Goal: Information Seeking & Learning: Learn about a topic

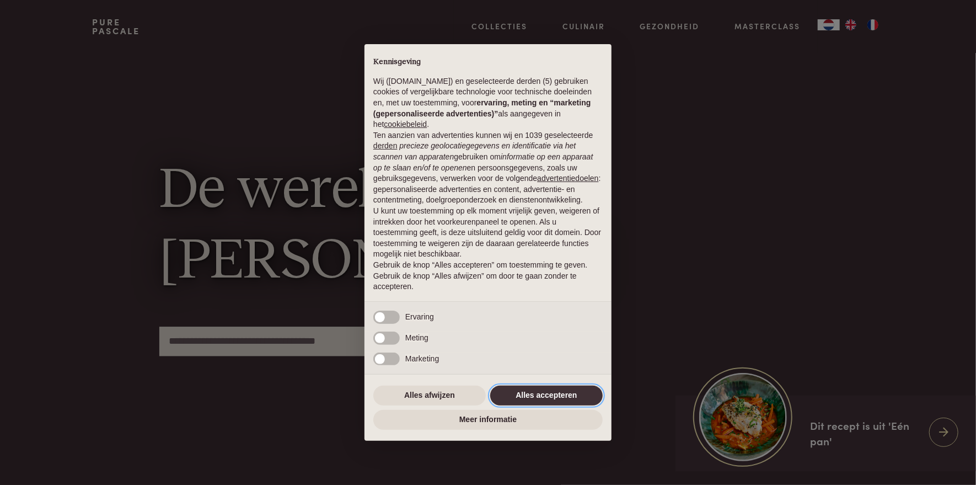
click at [574, 396] on button "Alles accepteren" at bounding box center [546, 395] width 112 height 20
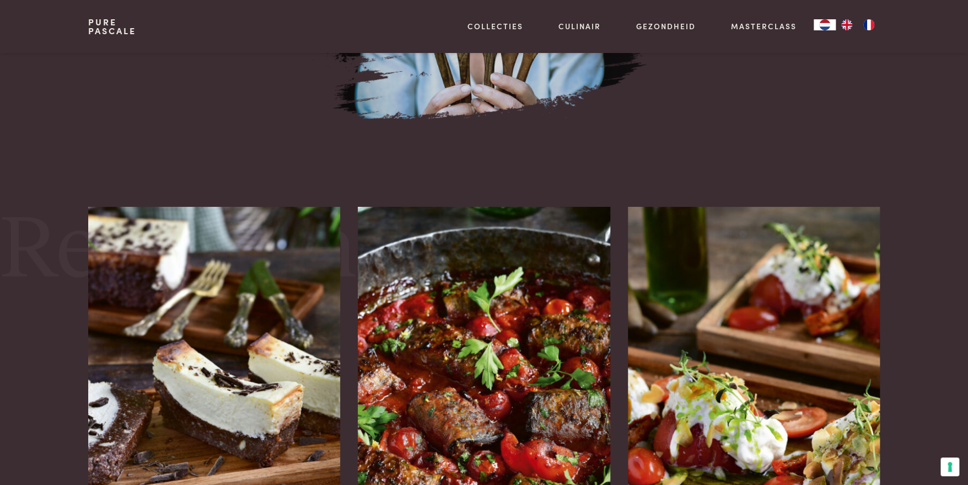
scroll to position [1434, 0]
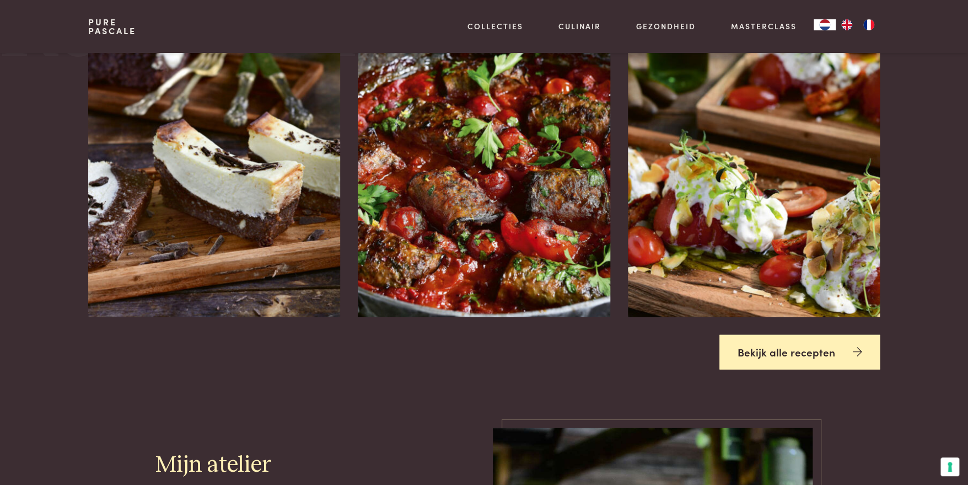
click at [753, 345] on link "Bekijk alle recepten" at bounding box center [800, 352] width 161 height 35
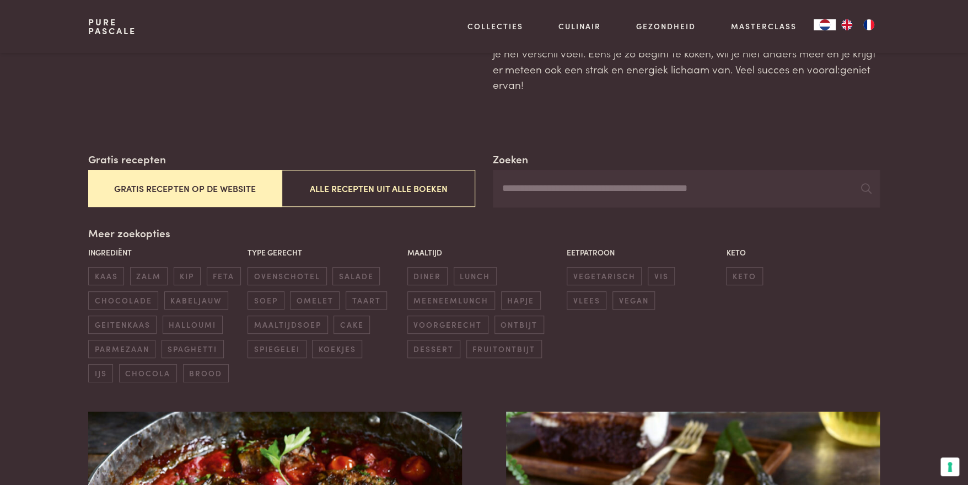
scroll to position [110, 0]
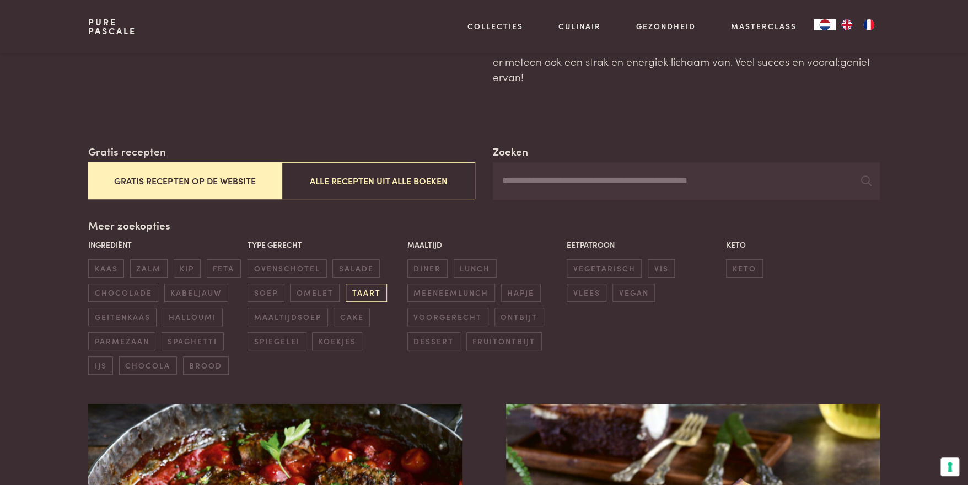
click at [377, 294] on span "taart" at bounding box center [366, 292] width 41 height 18
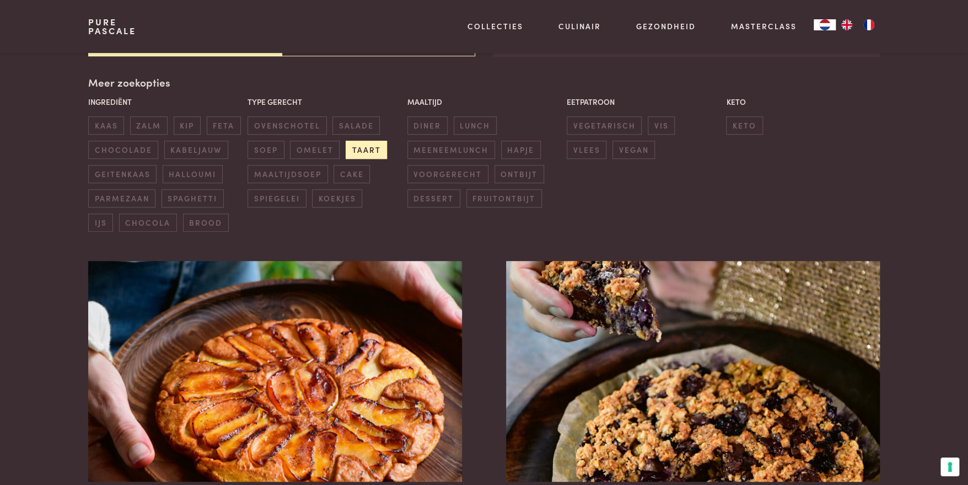
scroll to position [253, 0]
click at [440, 202] on span "dessert" at bounding box center [433, 198] width 53 height 18
click at [335, 171] on span "cake" at bounding box center [352, 173] width 36 height 18
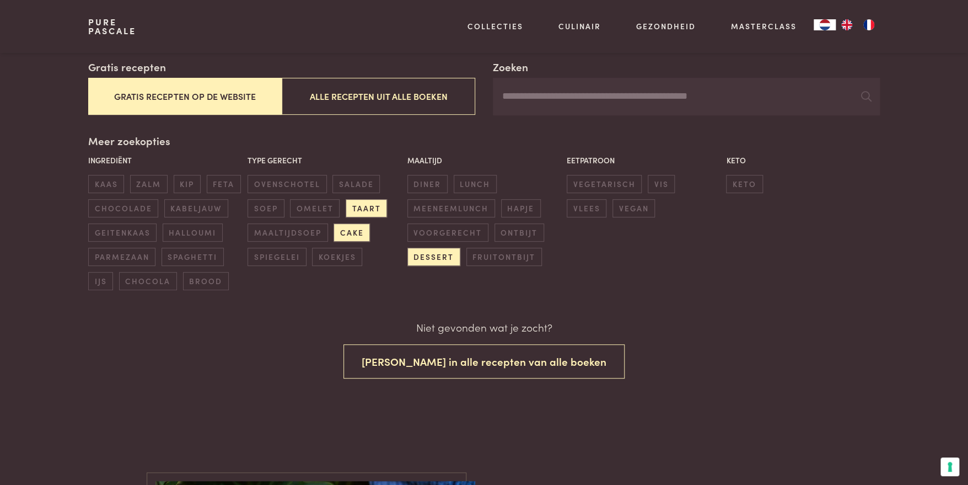
scroll to position [192, 0]
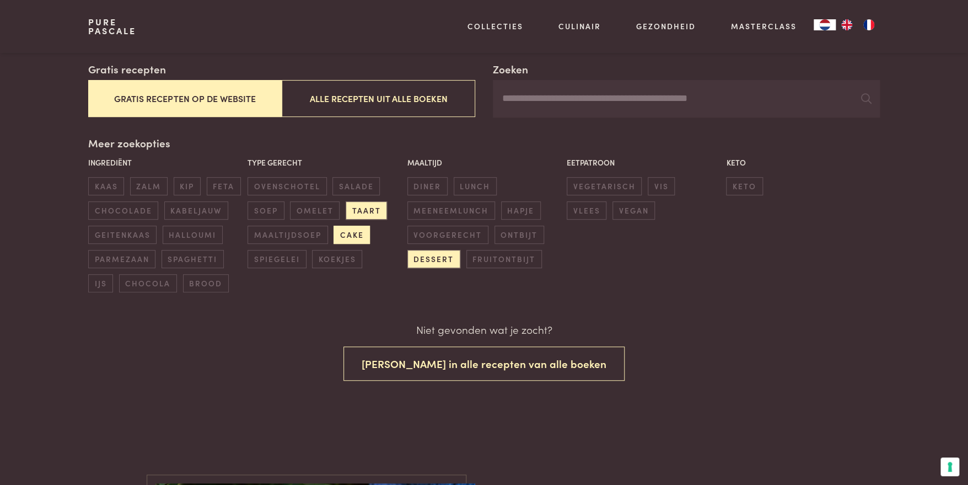
click at [337, 236] on span "cake" at bounding box center [352, 235] width 36 height 18
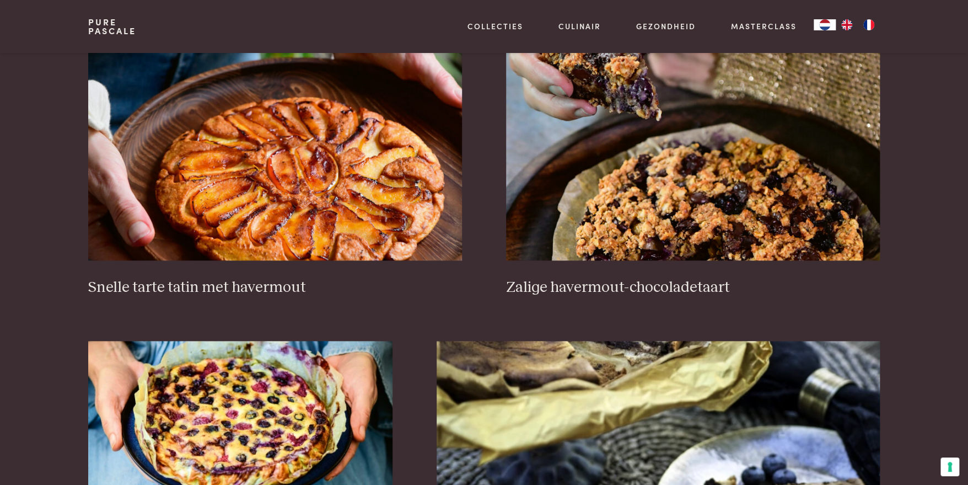
scroll to position [198, 0]
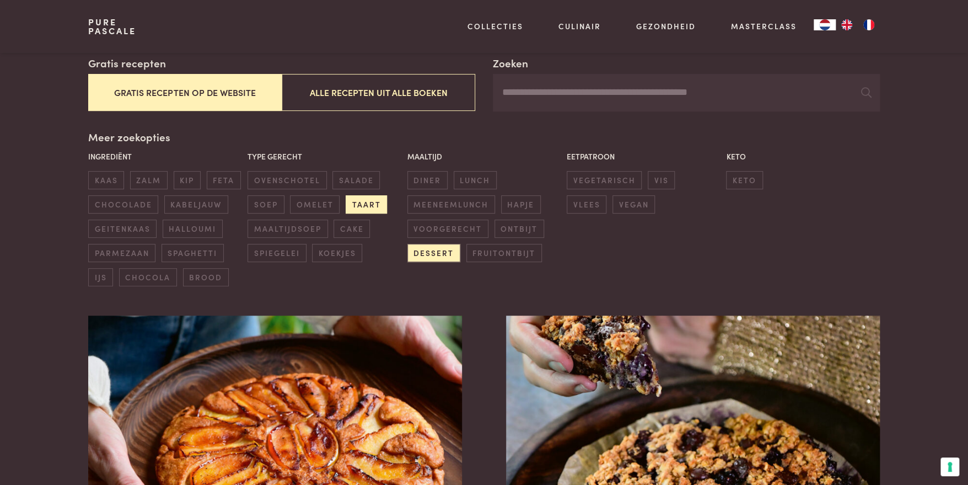
click at [383, 210] on span "taart" at bounding box center [366, 204] width 41 height 18
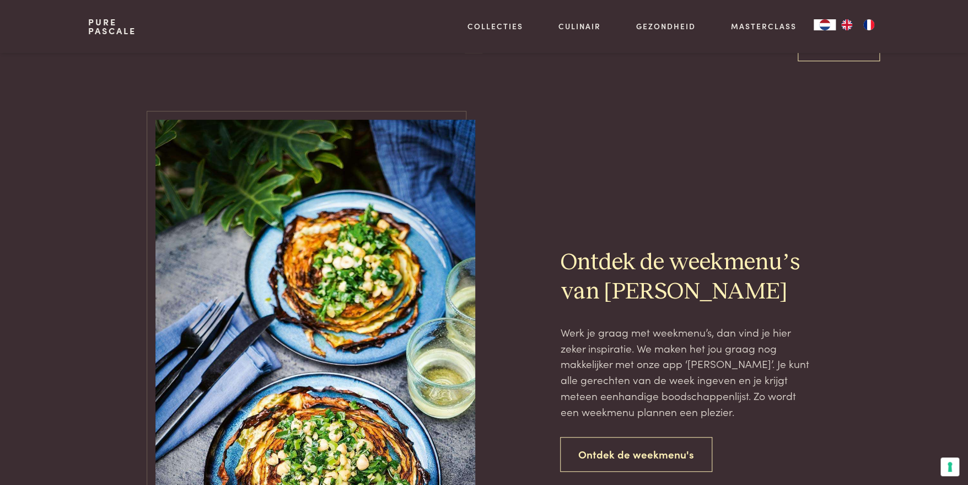
scroll to position [2018, 0]
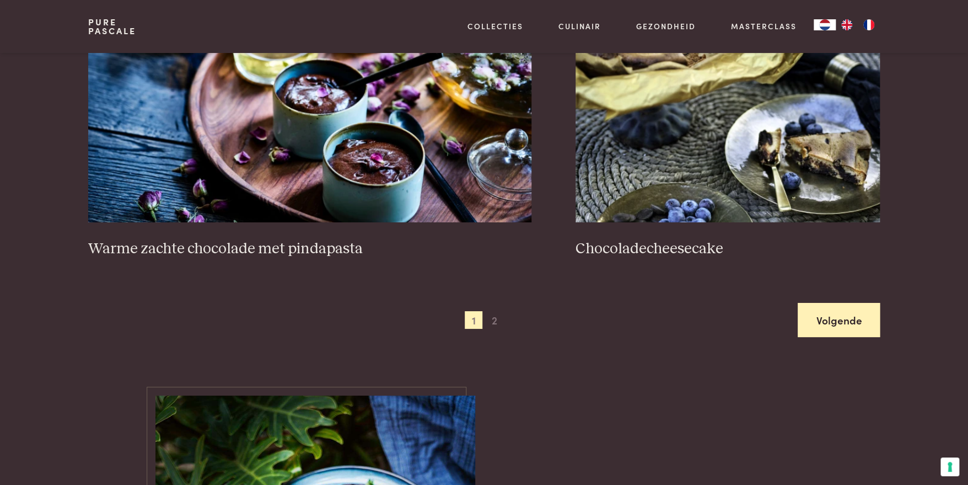
click at [816, 316] on link "Volgende" at bounding box center [839, 320] width 82 height 35
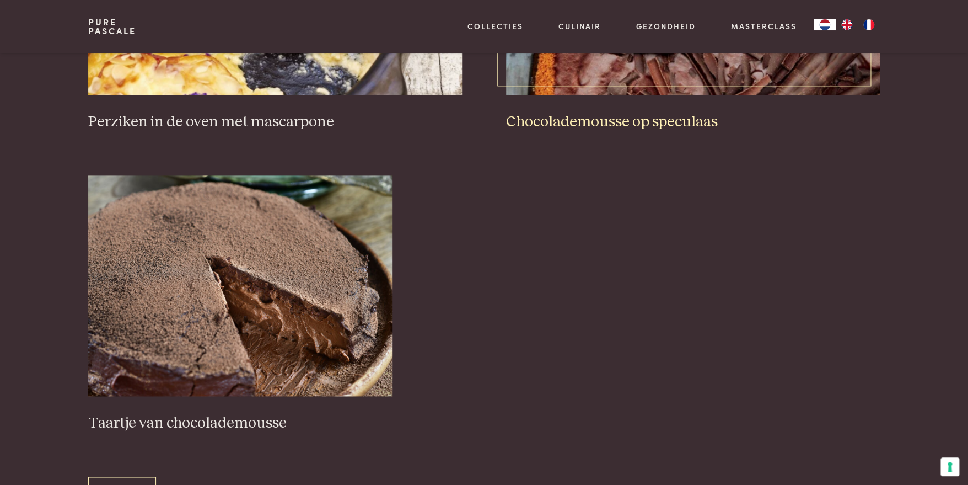
scroll to position [694, 0]
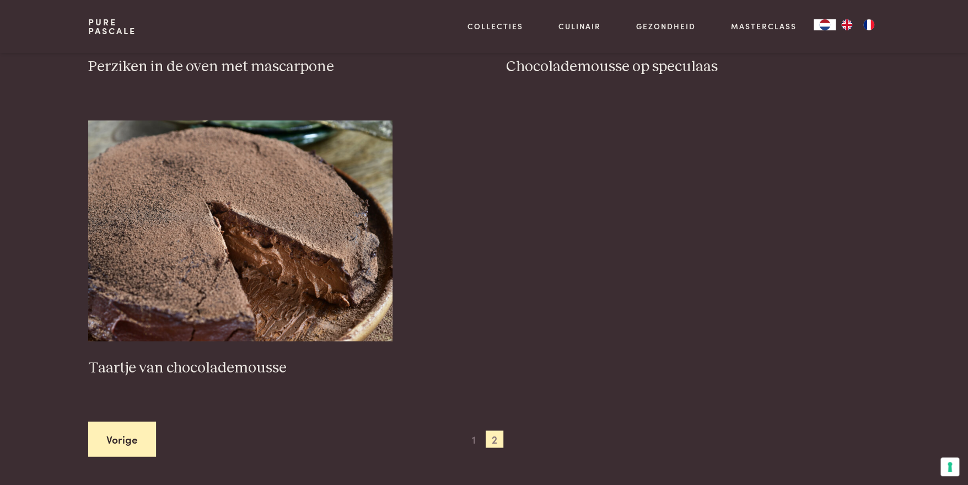
click at [131, 439] on link "Vorige" at bounding box center [122, 438] width 68 height 35
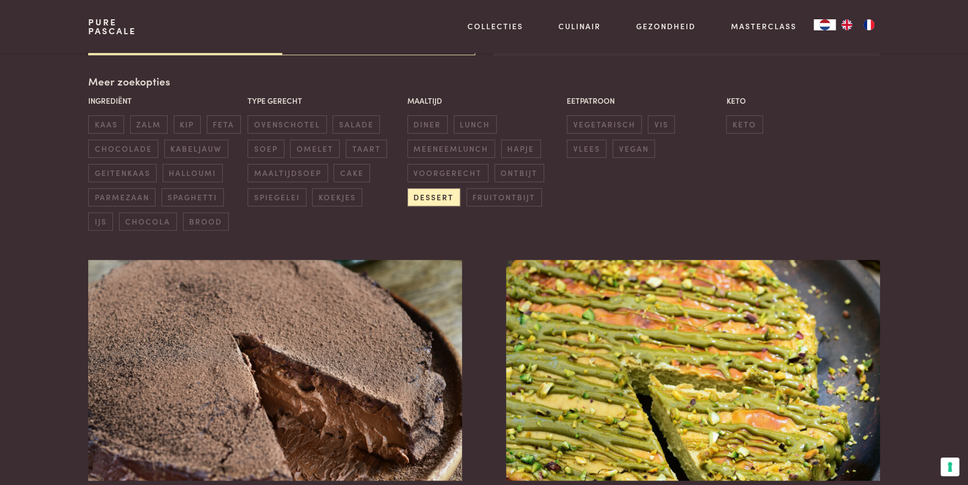
scroll to position [253, 0]
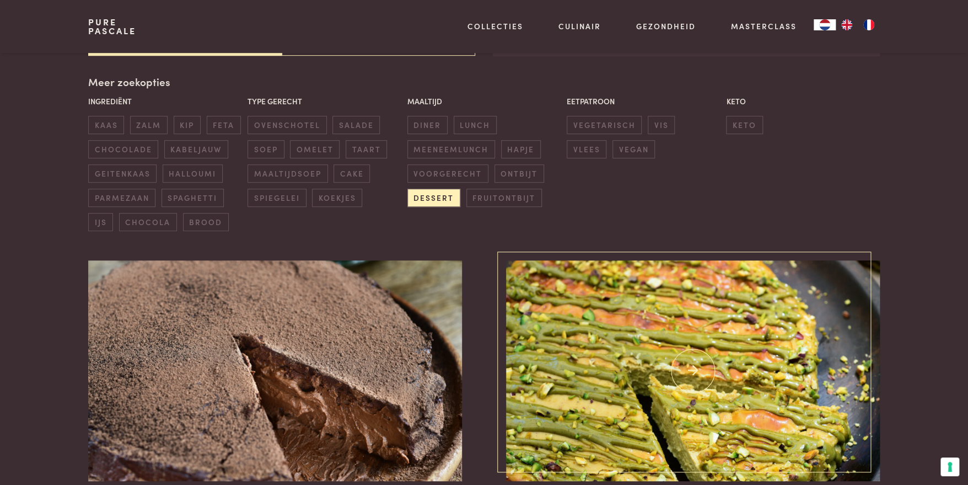
click at [694, 411] on img at bounding box center [693, 370] width 374 height 221
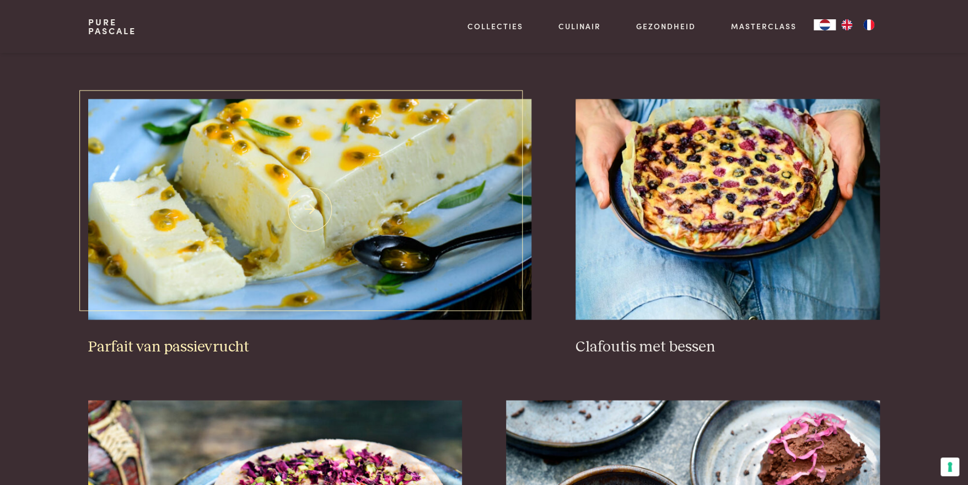
scroll to position [1025, 0]
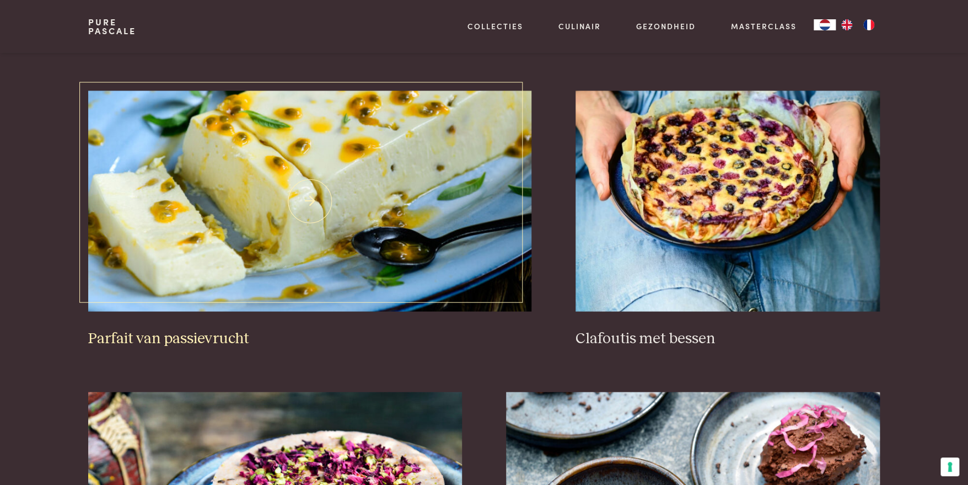
click at [278, 199] on img at bounding box center [310, 200] width 444 height 221
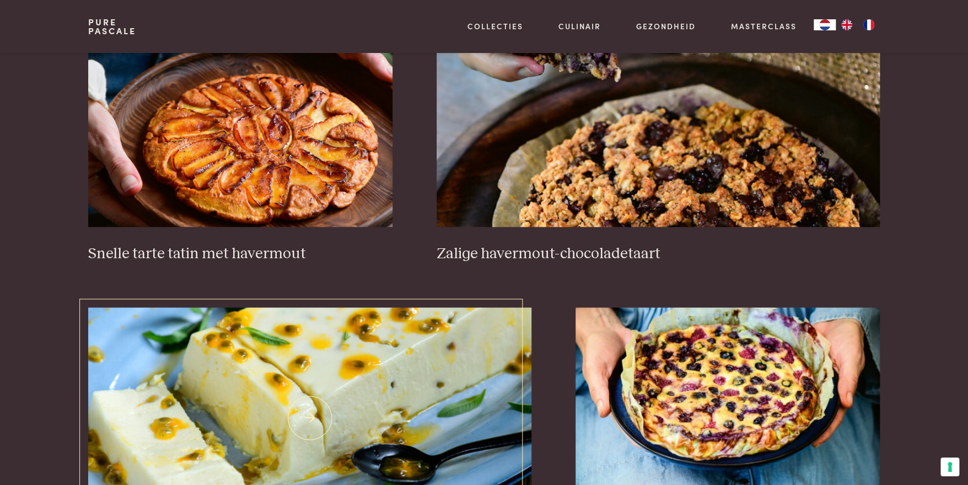
scroll to position [804, 0]
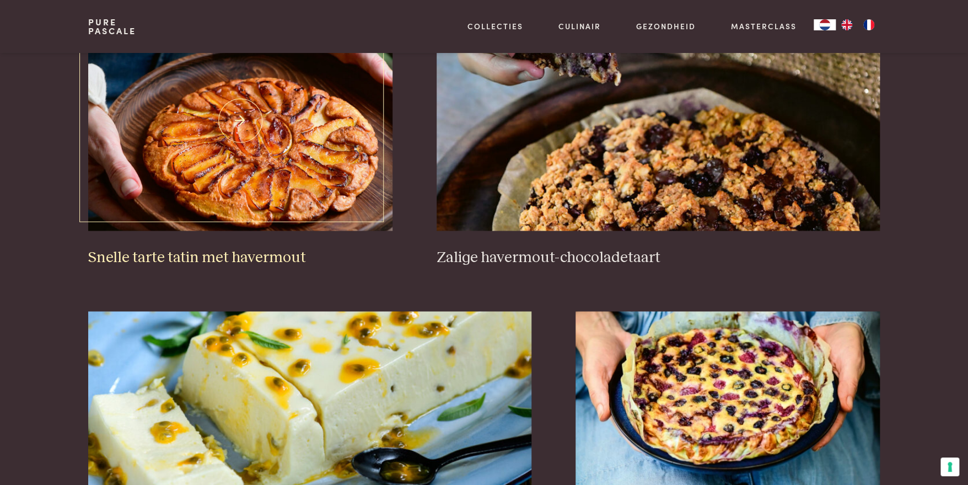
click at [216, 122] on img at bounding box center [240, 120] width 304 height 221
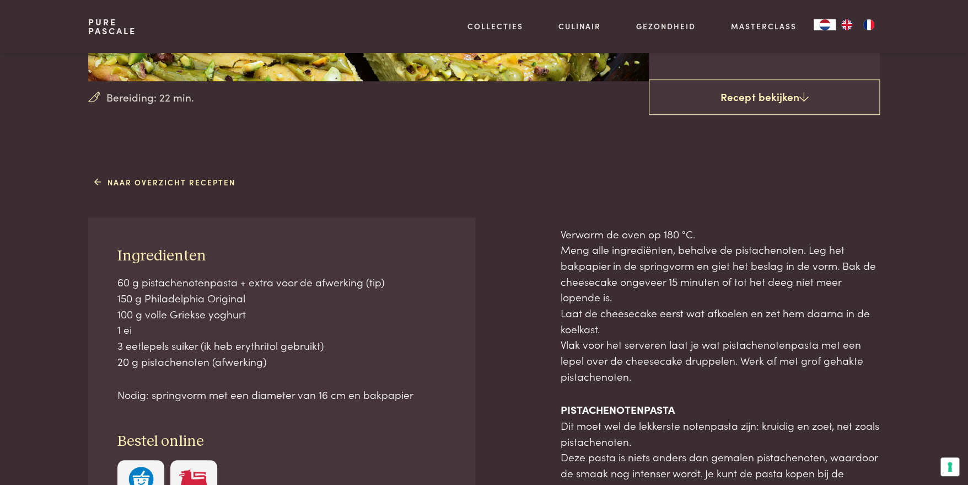
scroll to position [165, 0]
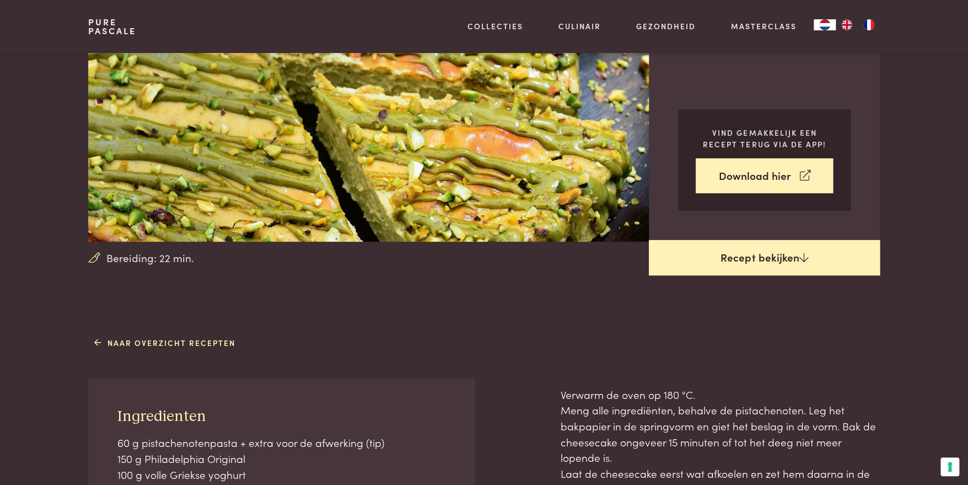
click at [738, 256] on link "Recept bekijken" at bounding box center [764, 257] width 231 height 35
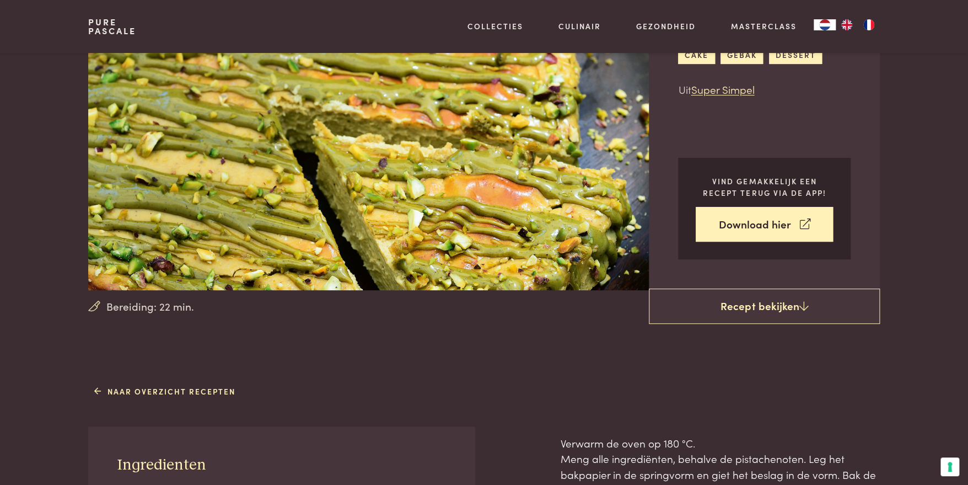
scroll to position [220, 0]
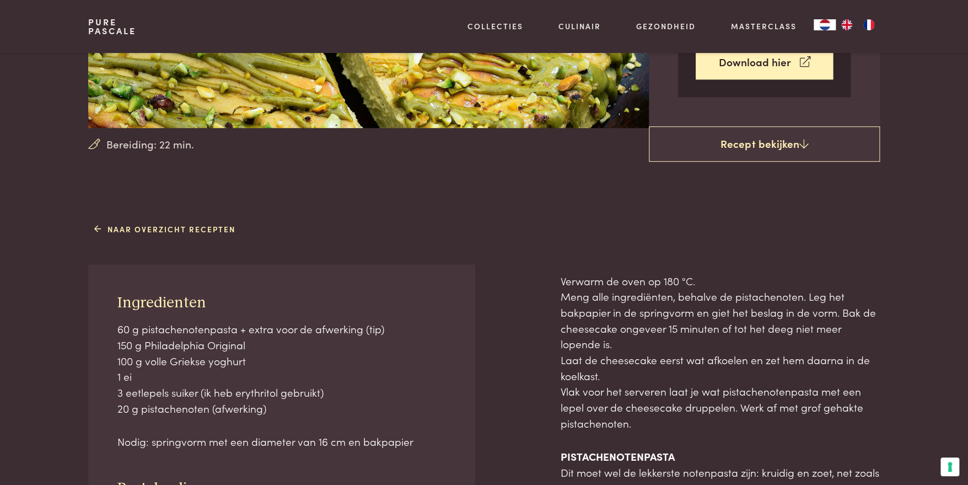
scroll to position [277, 0]
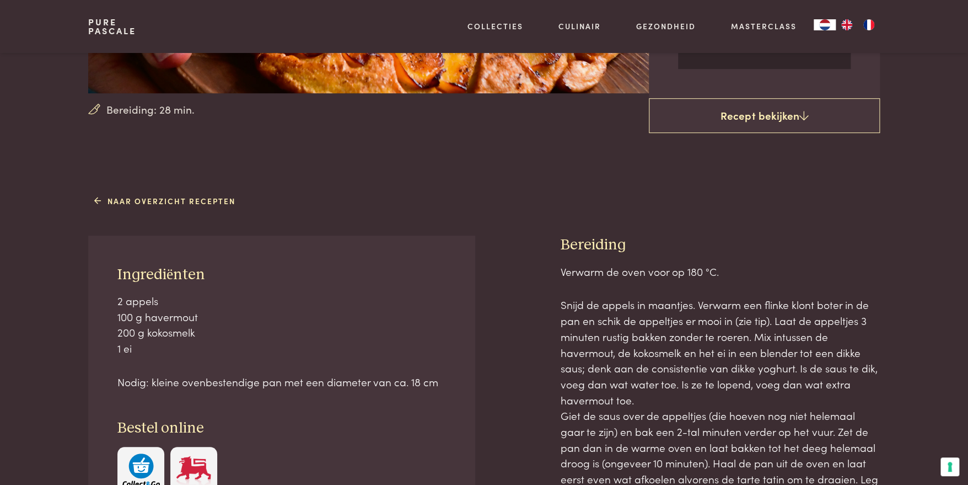
scroll to position [386, 0]
